Goal: Information Seeking & Learning: Find specific fact

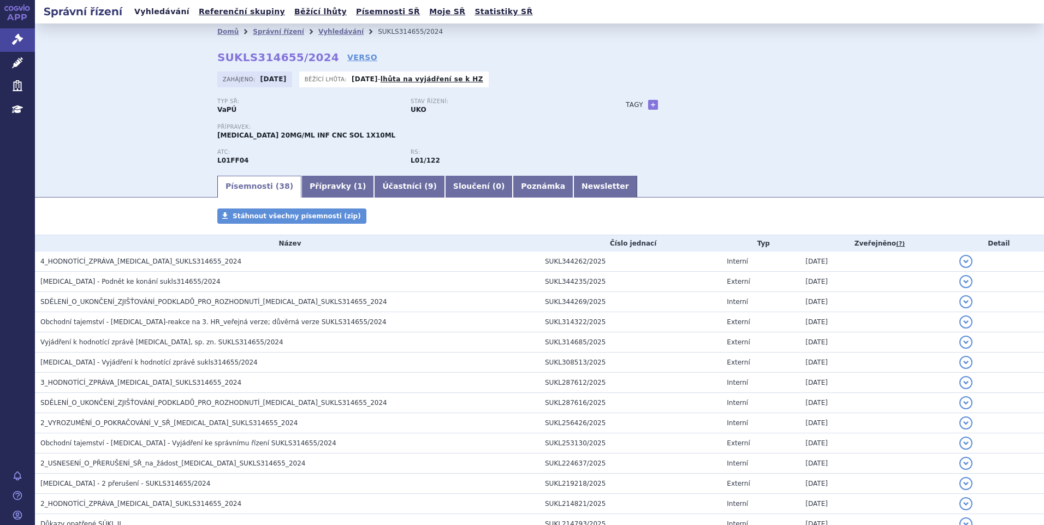
click at [142, 9] on link "Vyhledávání" at bounding box center [162, 11] width 62 height 15
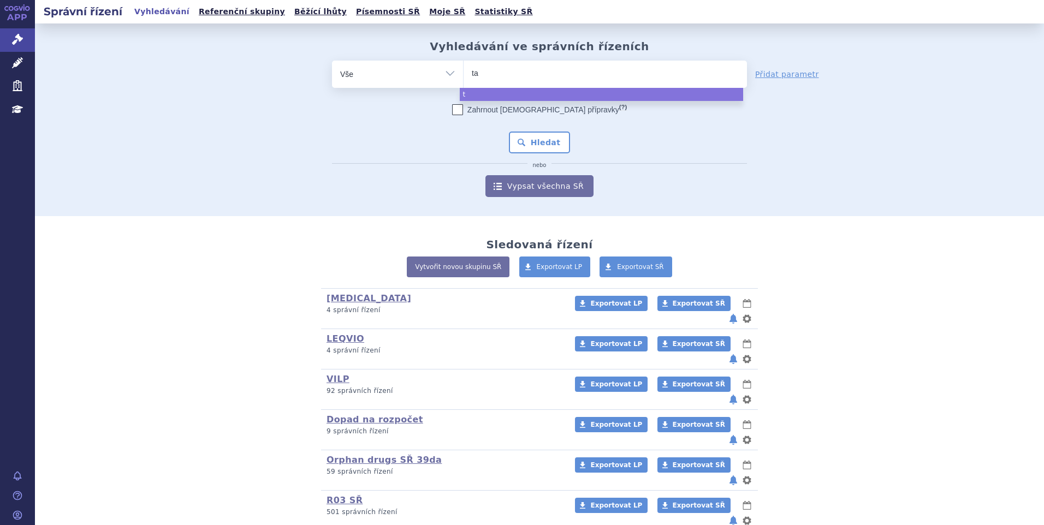
type input "ta,"
type input "ta,ve"
type input "ta,v"
type input "ta"
type input "tal"
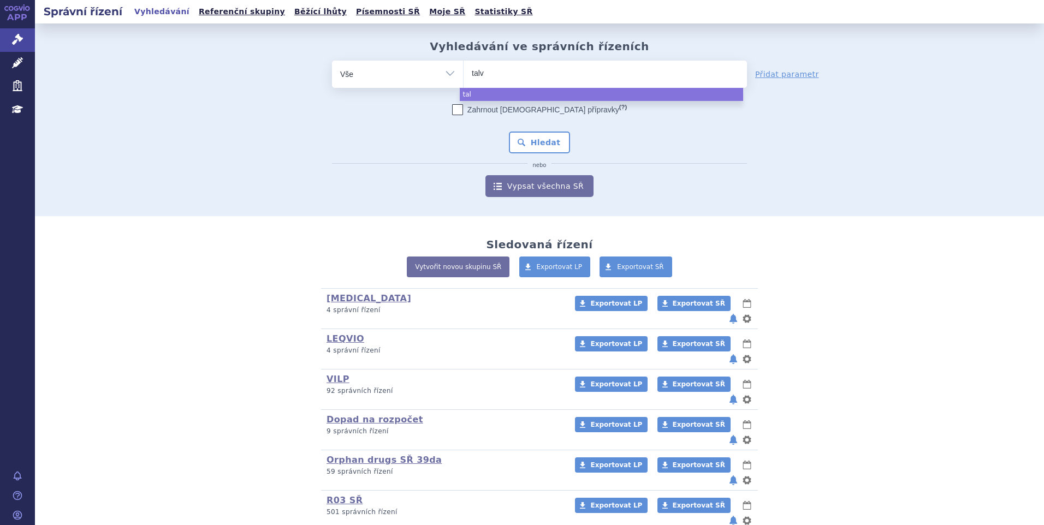
type input "talve"
type input "talvey"
select select "talvey"
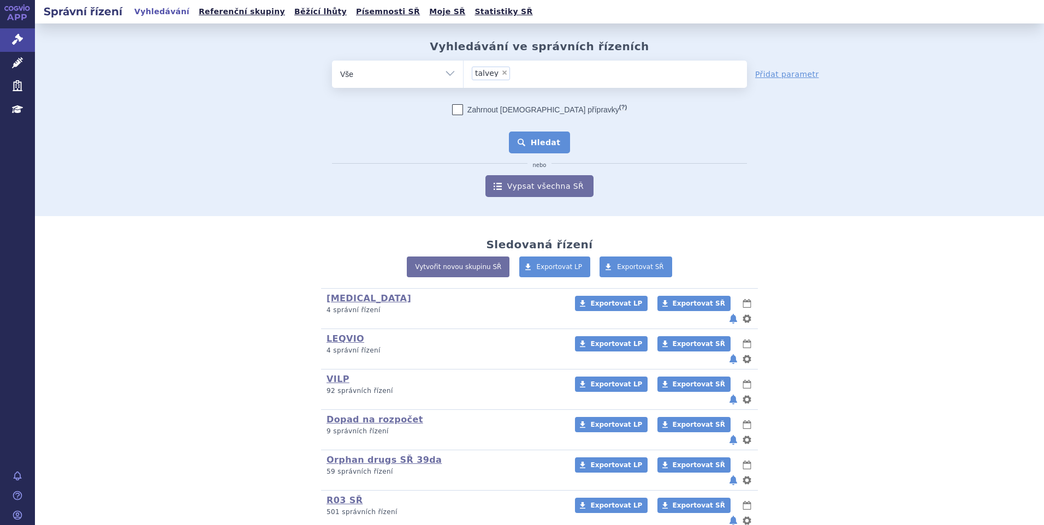
click at [537, 133] on button "Hledat" at bounding box center [540, 143] width 62 height 22
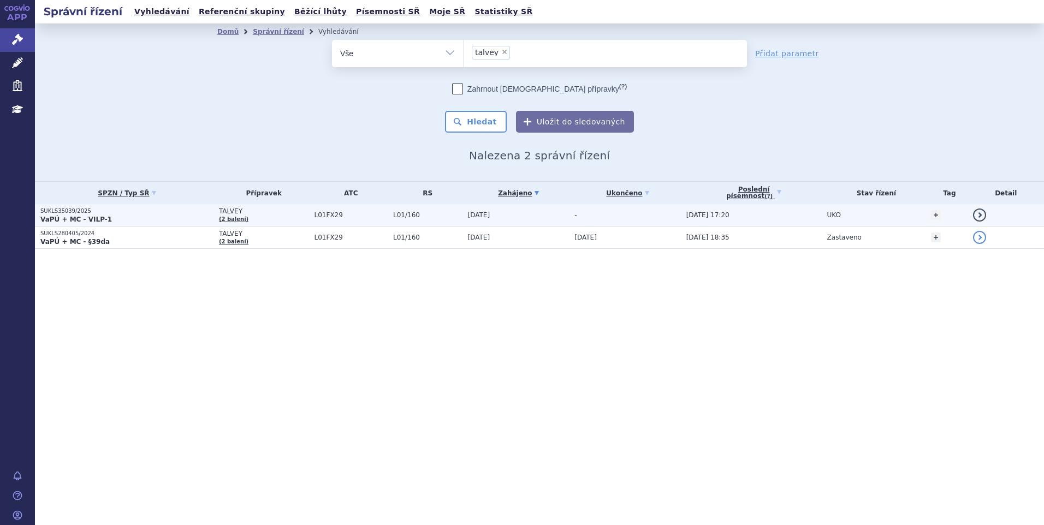
click at [163, 220] on p "VaPÚ + MC - VILP-1" at bounding box center [126, 219] width 173 height 9
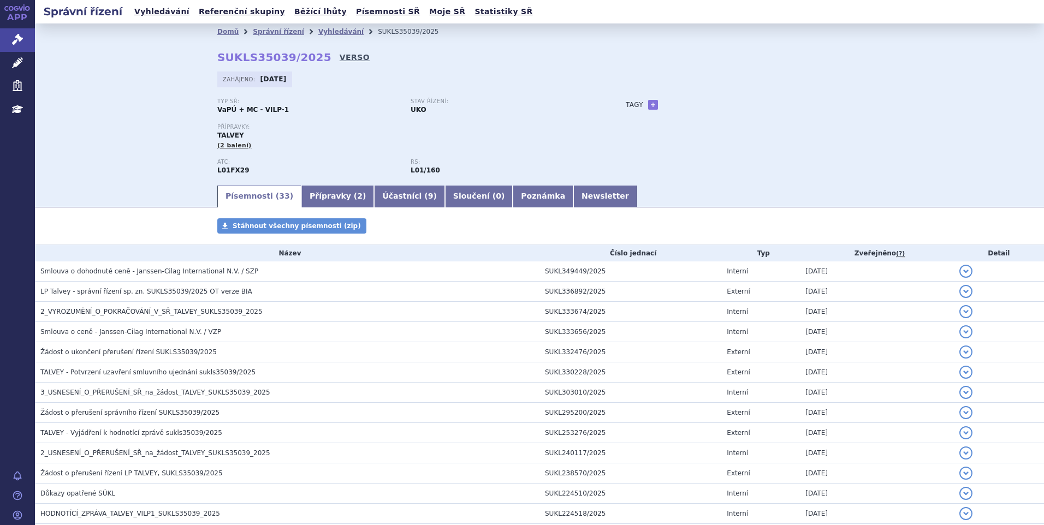
click at [340, 56] on link "VERSO" at bounding box center [355, 57] width 30 height 11
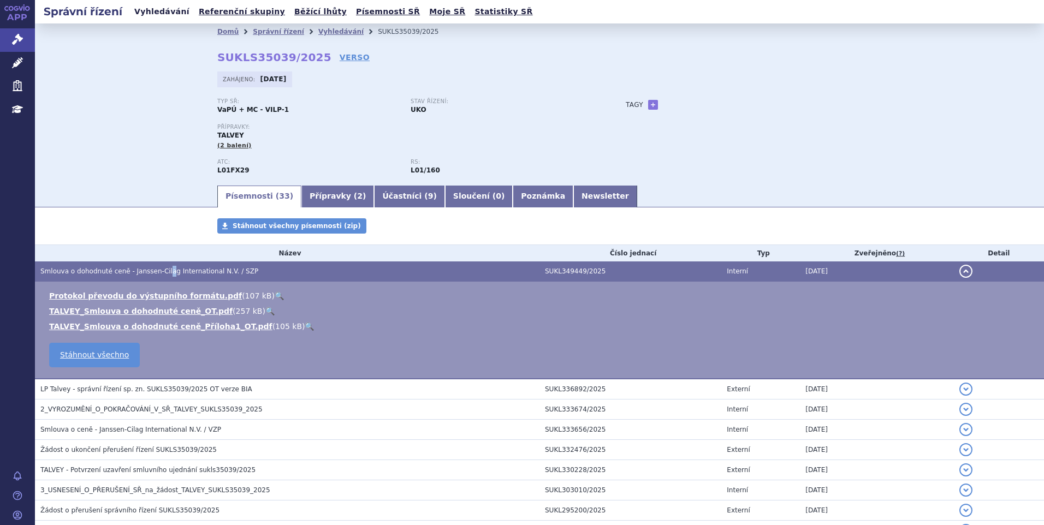
click at [144, 13] on link "Vyhledávání" at bounding box center [162, 11] width 62 height 15
